Goal: Task Accomplishment & Management: Manage account settings

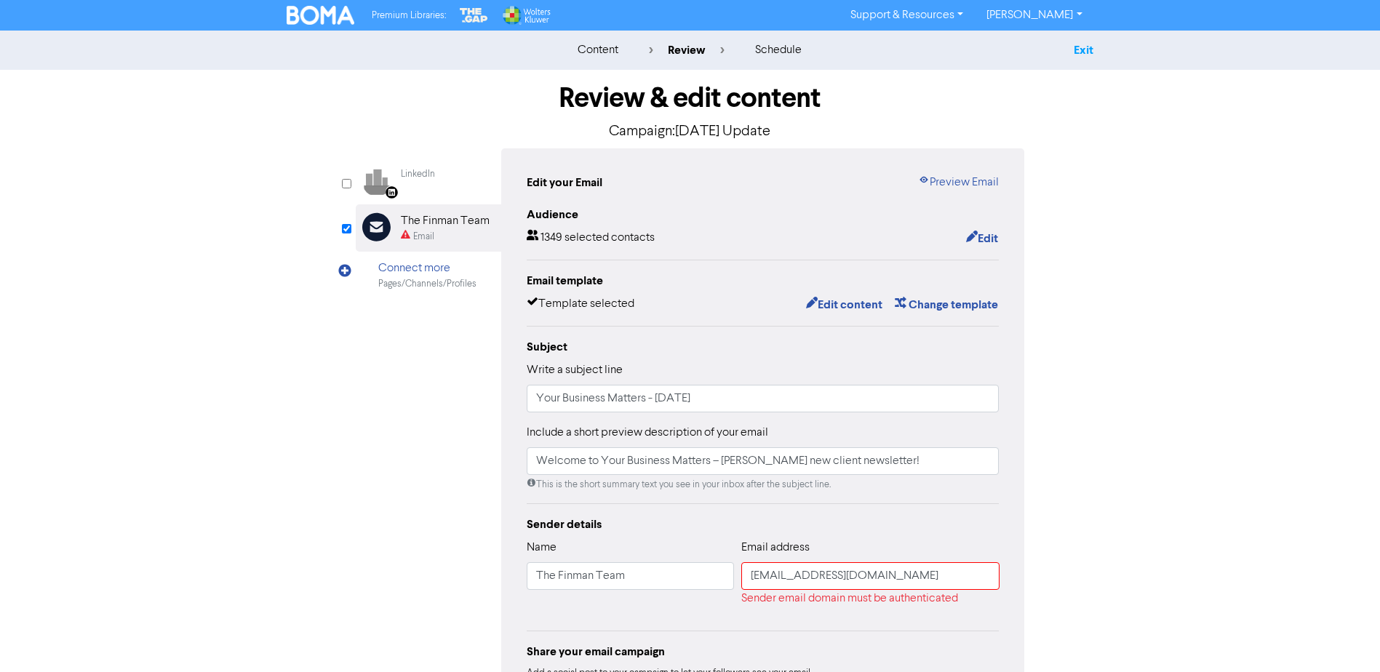
click at [1086, 44] on link "Exit" at bounding box center [1084, 50] width 20 height 15
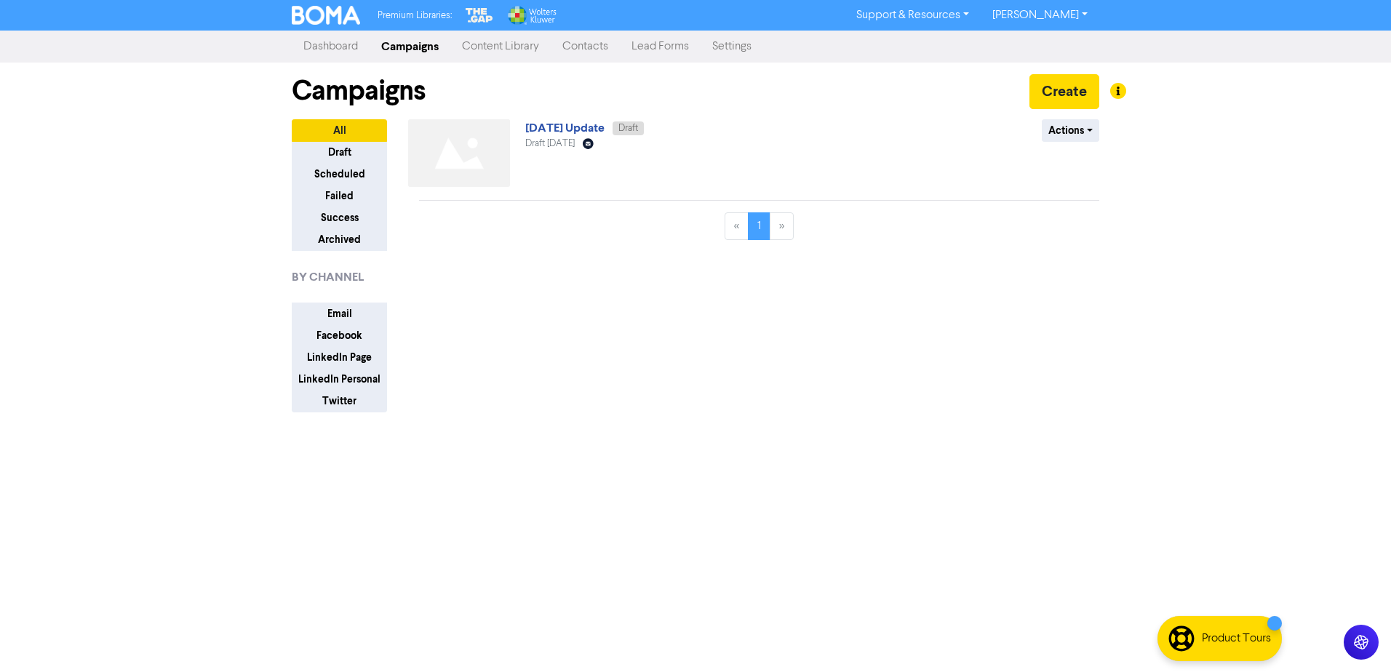
click at [334, 44] on link "Dashboard" at bounding box center [331, 46] width 78 height 29
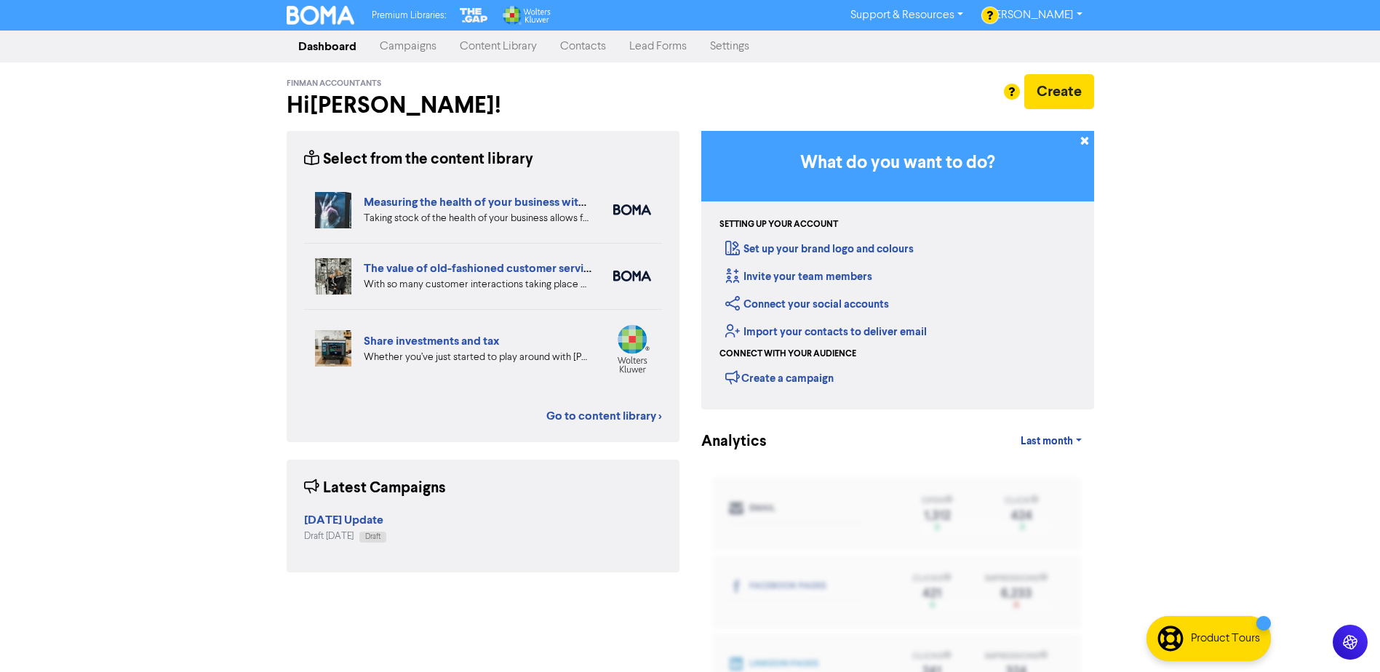
click at [731, 43] on link "Settings" at bounding box center [730, 46] width 63 height 29
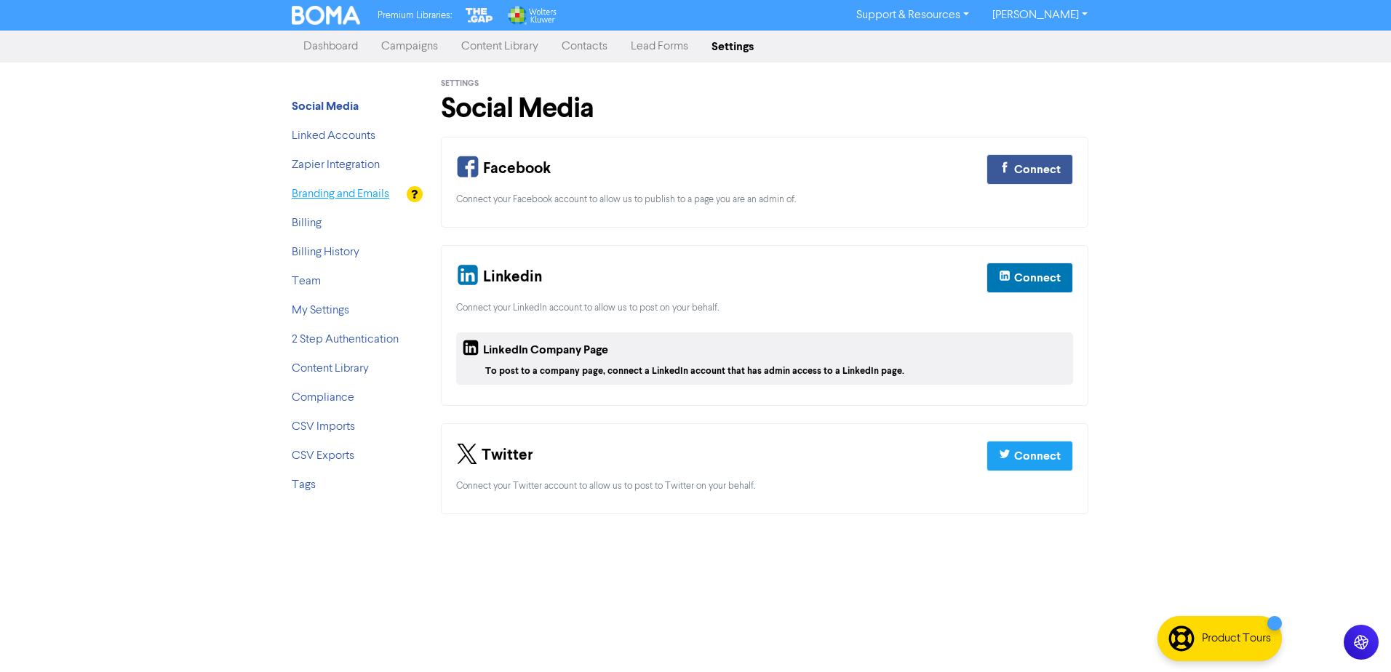
click at [334, 194] on link "Branding and Emails" at bounding box center [341, 194] width 98 height 12
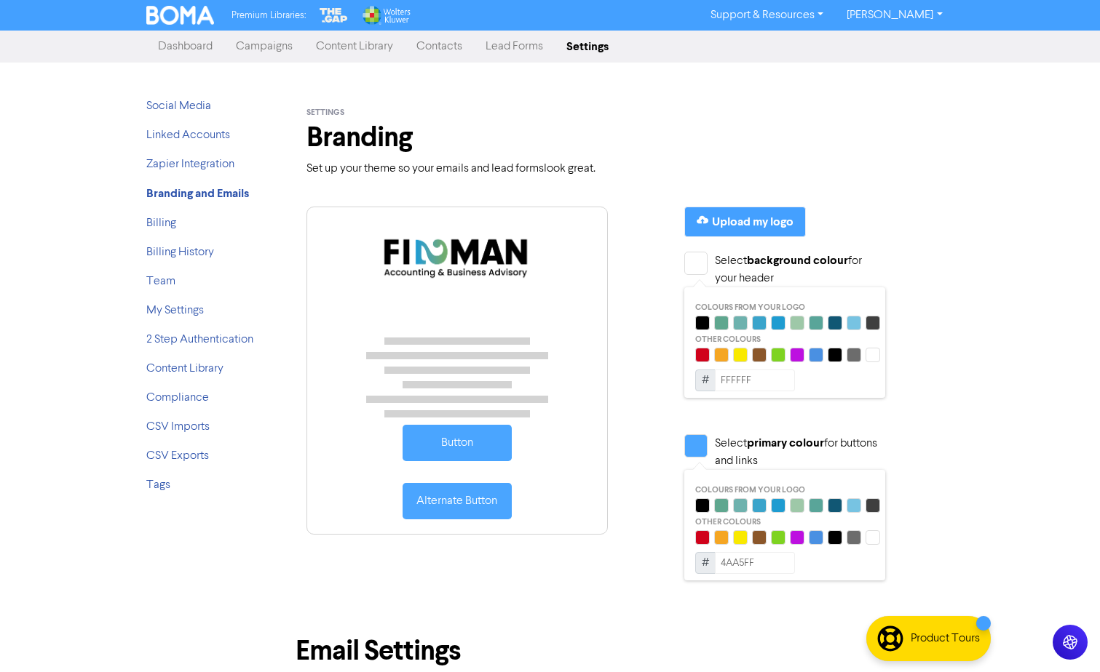
click at [275, 47] on link "Campaigns" at bounding box center [264, 46] width 80 height 29
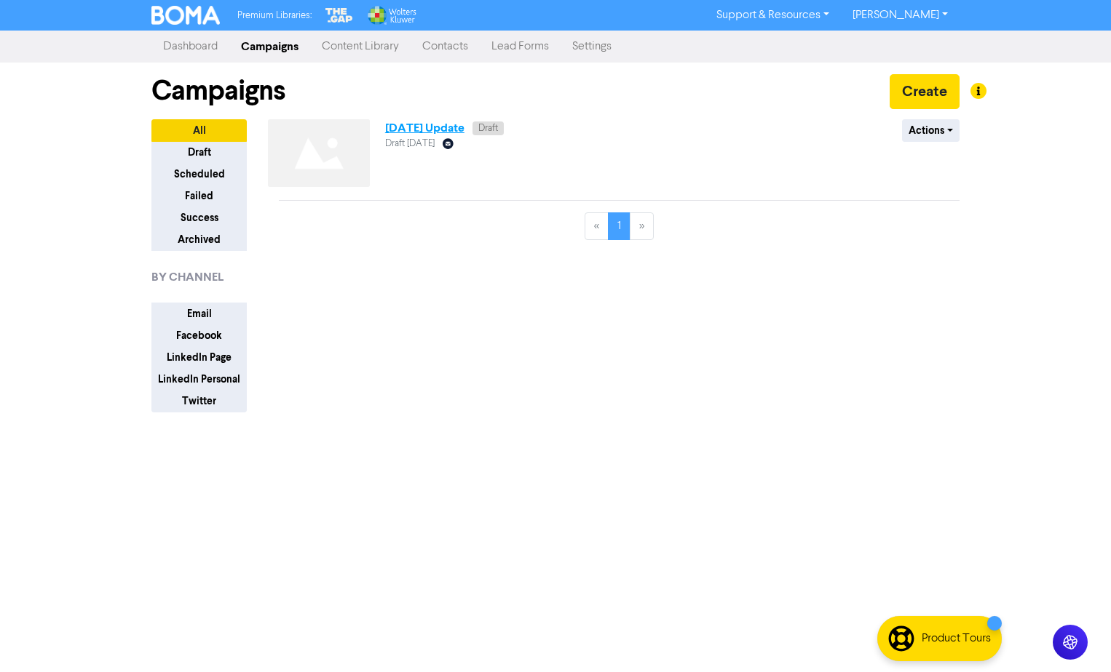
click at [458, 128] on link "[DATE] Update" at bounding box center [424, 128] width 79 height 15
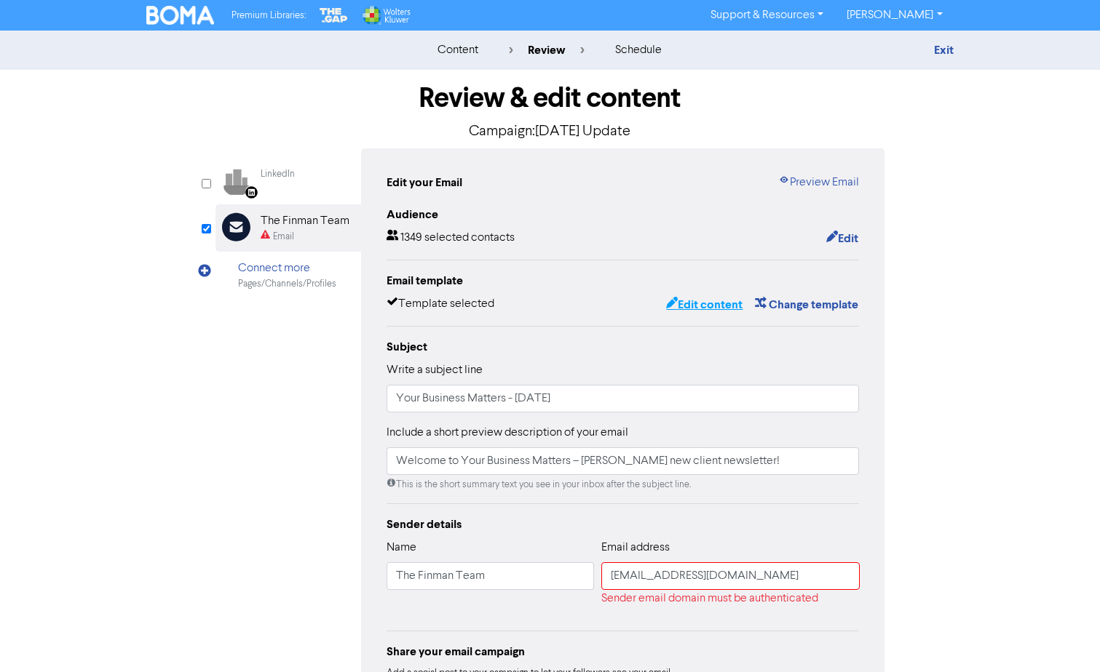
click at [702, 307] on button "Edit content" at bounding box center [704, 304] width 78 height 19
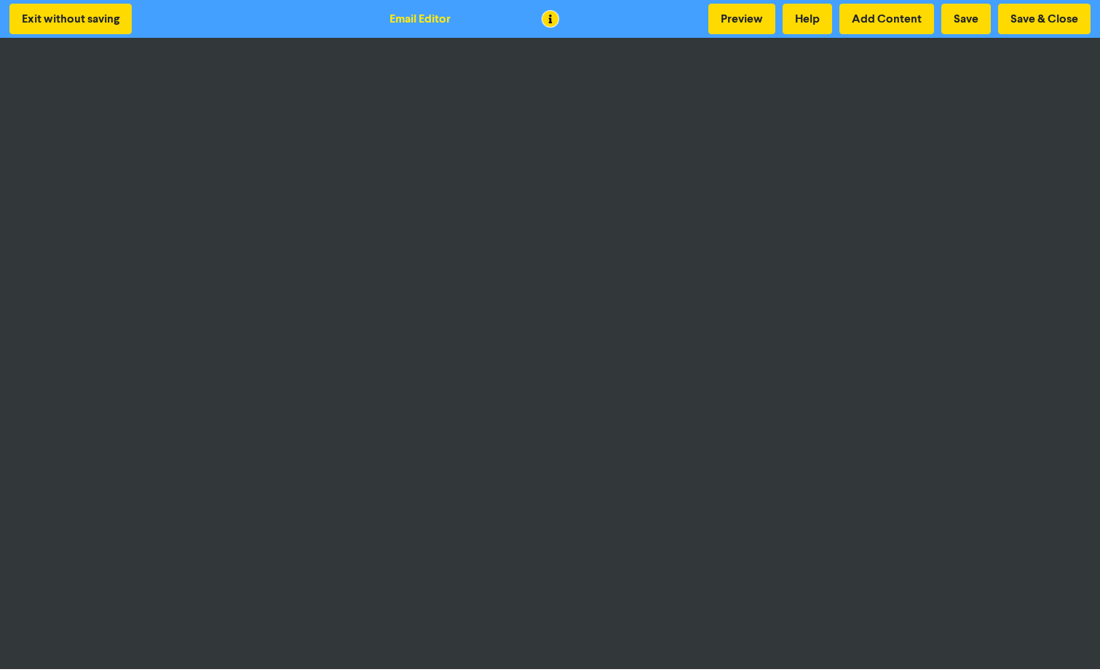
scroll to position [1, 0]
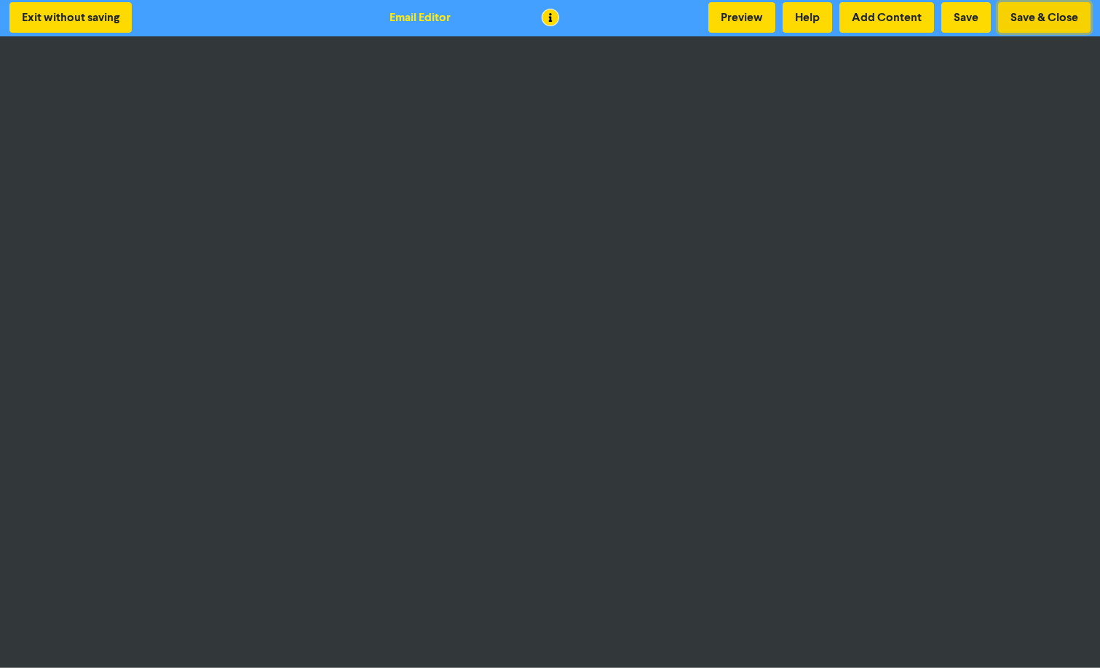
click at [1028, 16] on button "Save & Close" at bounding box center [1044, 17] width 92 height 31
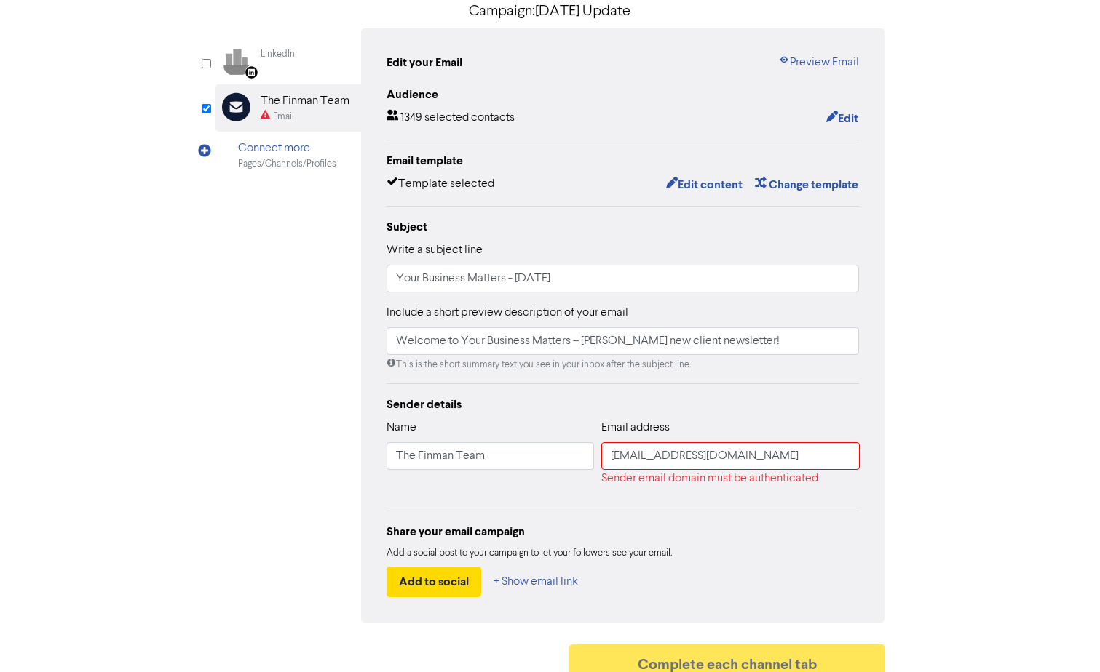
scroll to position [138, 0]
